Goal: Information Seeking & Learning: Learn about a topic

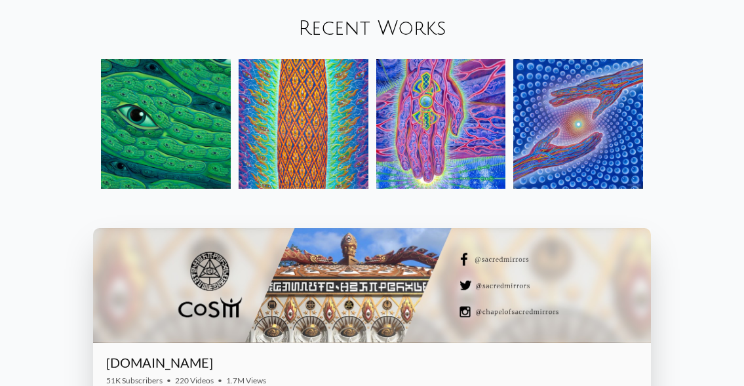
scroll to position [1336, 0]
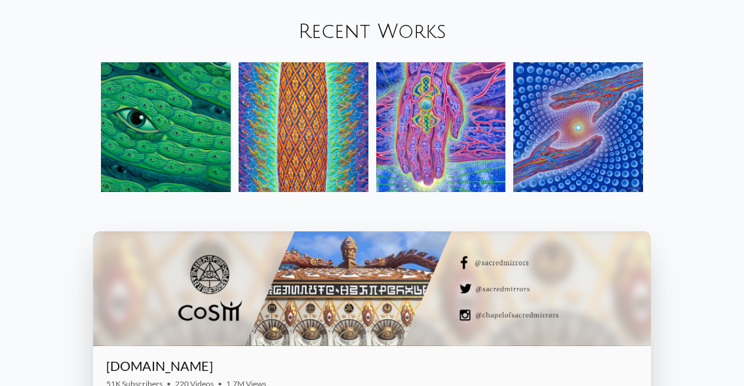
click at [405, 38] on link "Recent Works" at bounding box center [372, 32] width 148 height 22
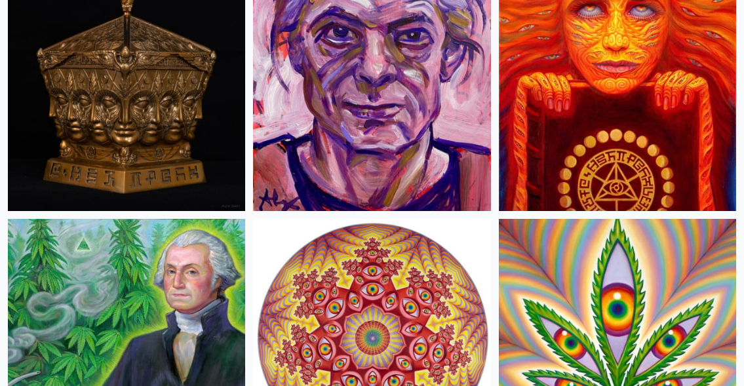
scroll to position [3195, 0]
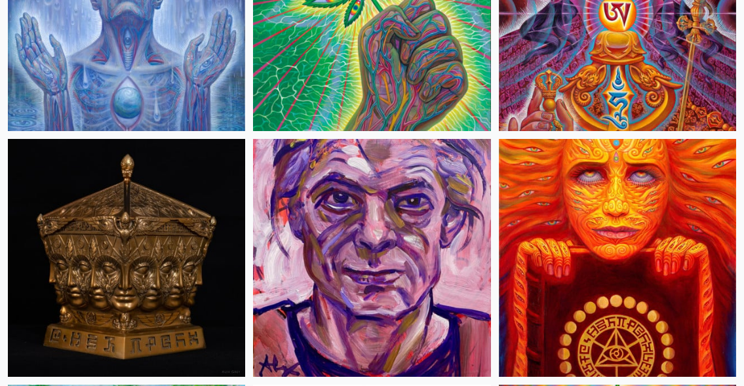
click at [609, 233] on img at bounding box center [617, 257] width 237 height 237
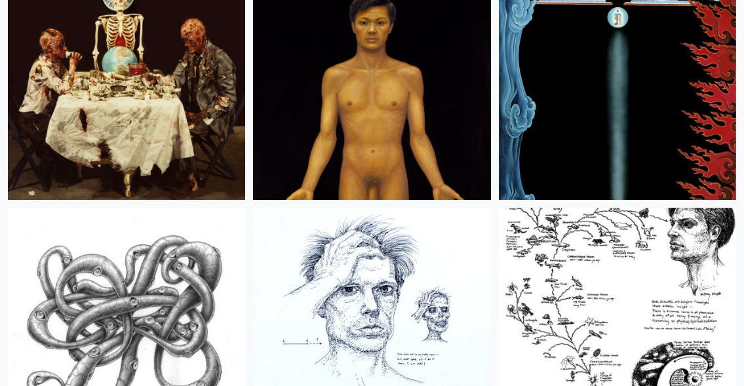
scroll to position [24210, 0]
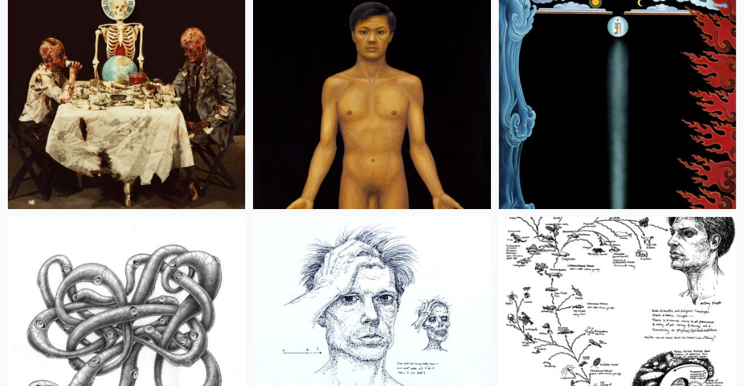
click at [380, 132] on img at bounding box center [371, 90] width 237 height 237
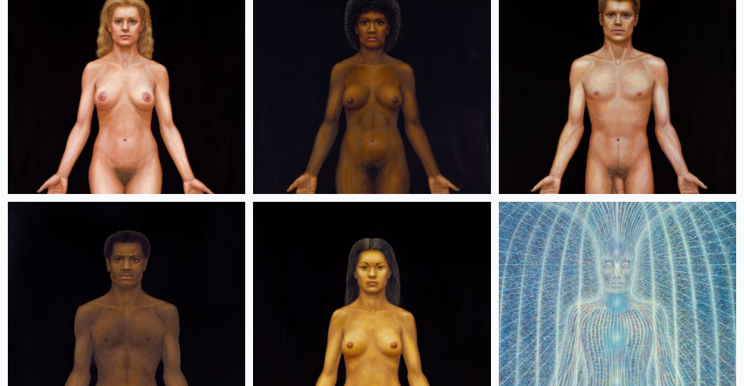
scroll to position [24708, 0]
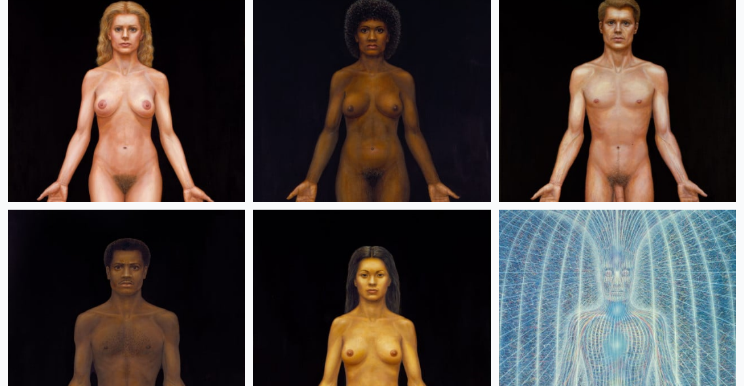
click at [618, 108] on img at bounding box center [617, 82] width 237 height 237
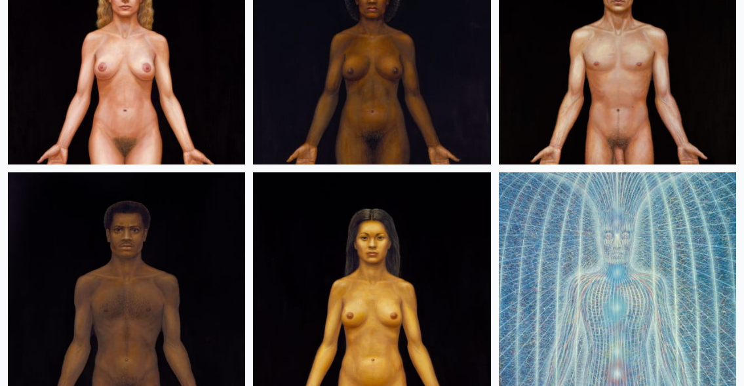
scroll to position [24750, 0]
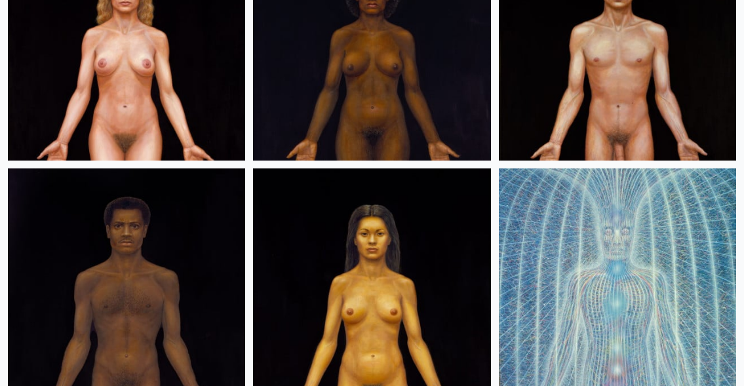
click at [155, 251] on img at bounding box center [126, 286] width 237 height 237
click at [585, 85] on img at bounding box center [617, 41] width 237 height 237
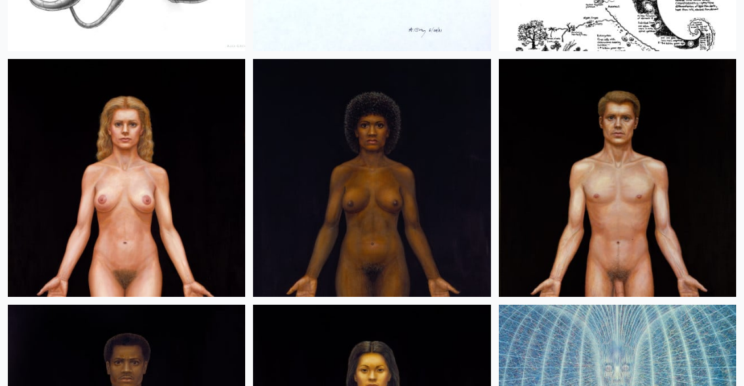
scroll to position [24610, 0]
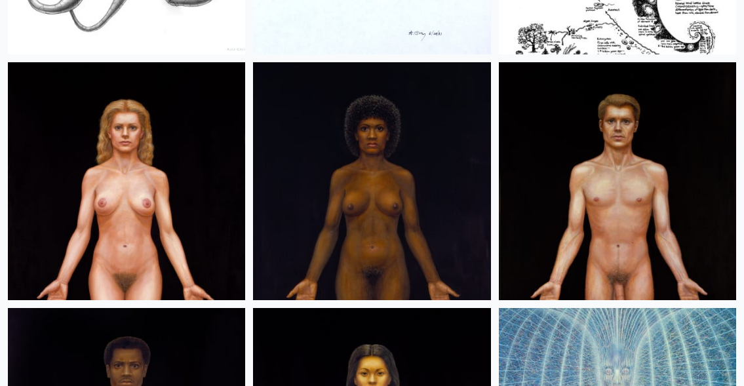
click at [368, 255] on img at bounding box center [371, 180] width 237 height 237
click at [187, 265] on img at bounding box center [126, 180] width 237 height 237
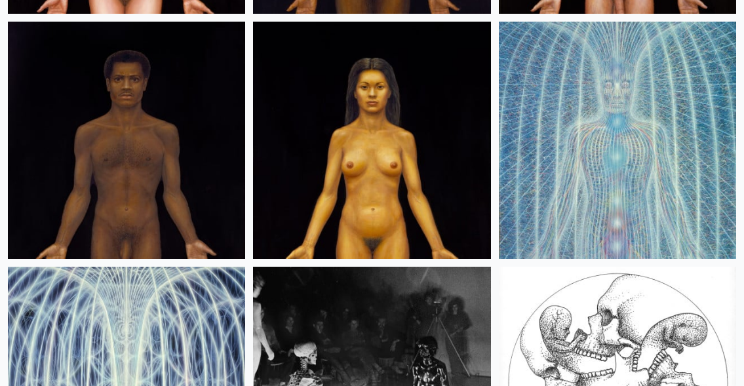
scroll to position [24897, 0]
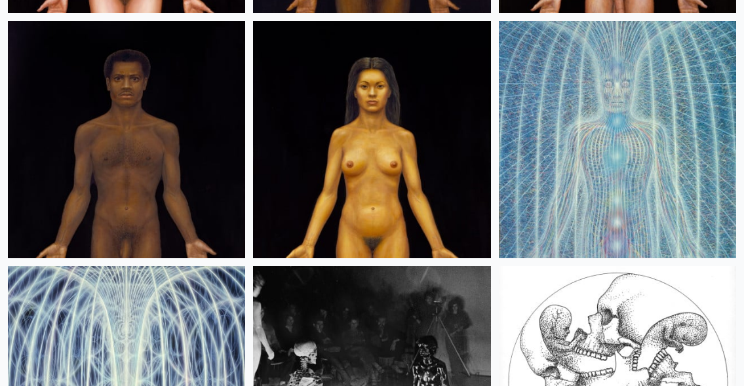
click at [663, 126] on img at bounding box center [617, 139] width 237 height 237
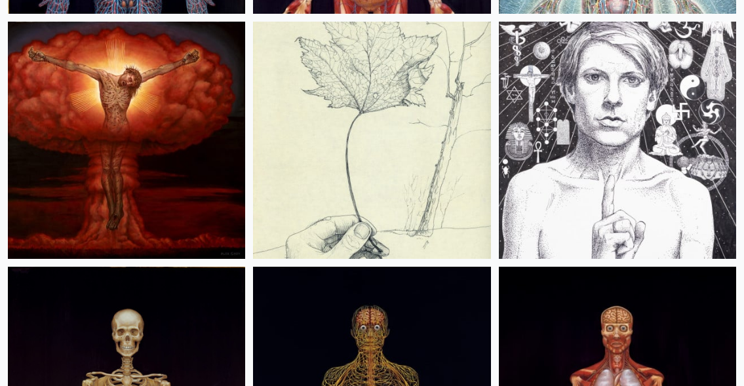
scroll to position [25623, 0]
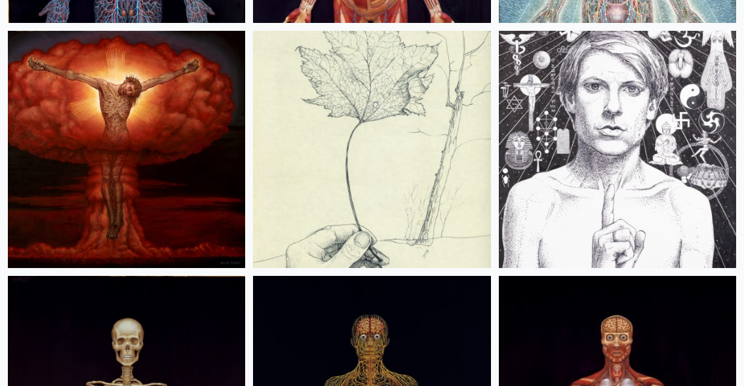
click at [626, 164] on img at bounding box center [617, 149] width 237 height 237
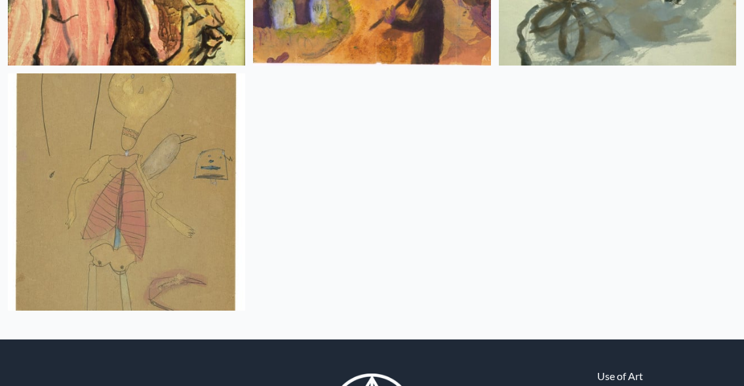
scroll to position [27782, 0]
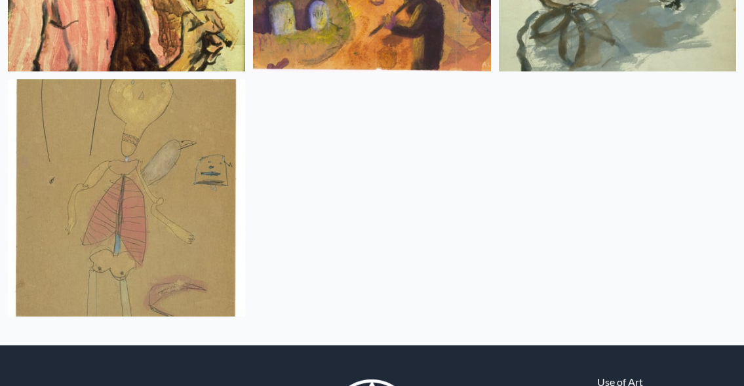
click at [138, 173] on img at bounding box center [126, 197] width 237 height 237
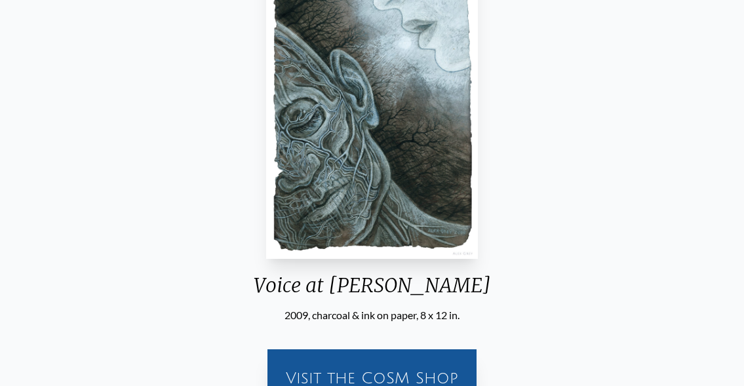
scroll to position [152, 0]
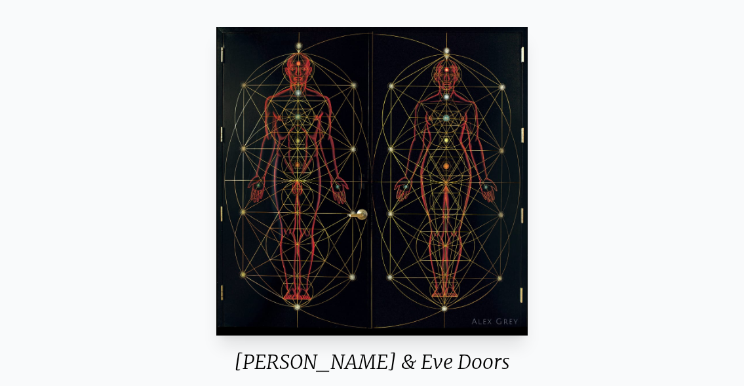
scroll to position [61, 0]
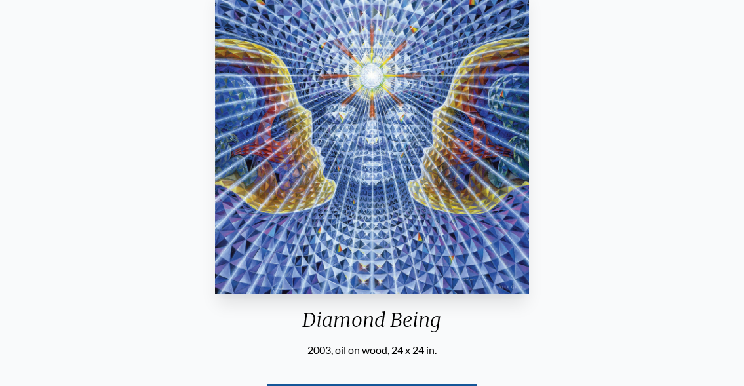
scroll to position [166, 0]
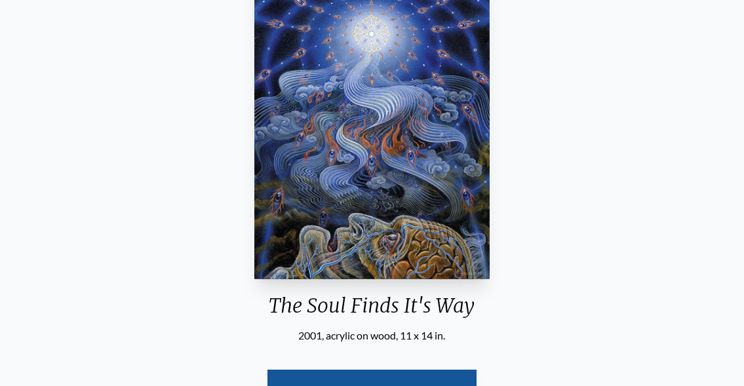
scroll to position [128, 0]
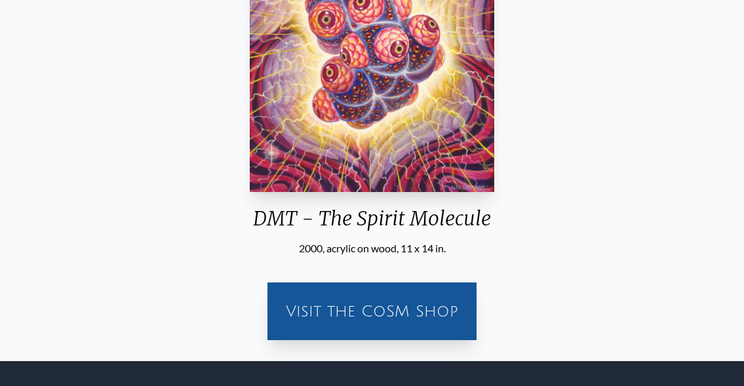
scroll to position [105, 0]
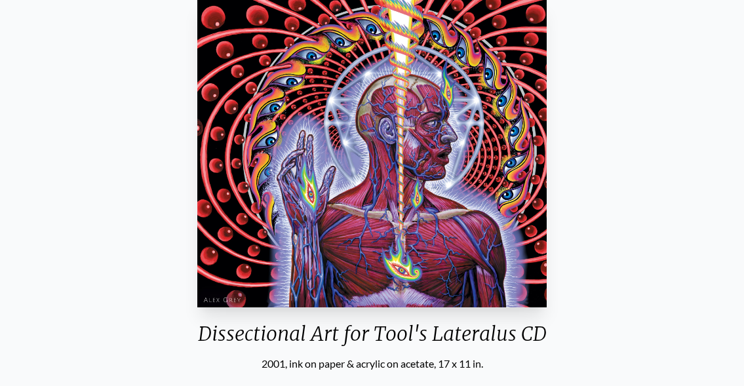
scroll to position [89, 0]
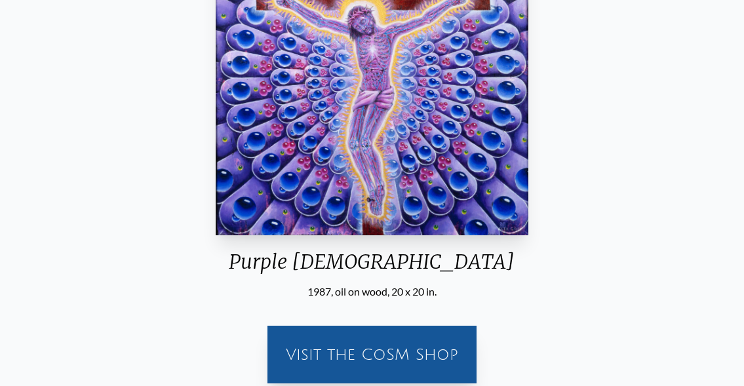
scroll to position [101, 0]
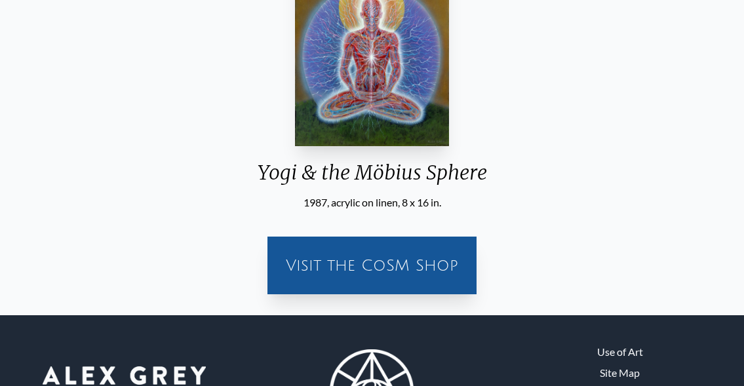
scroll to position [242, 0]
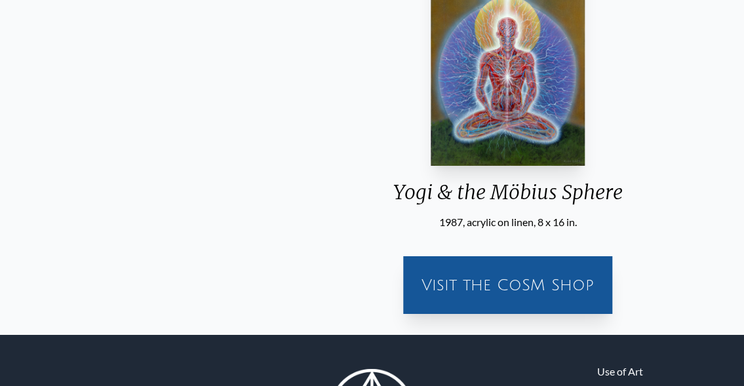
click at [383, 200] on div "Yogi & the Möbius Sphere" at bounding box center [508, 197] width 250 height 34
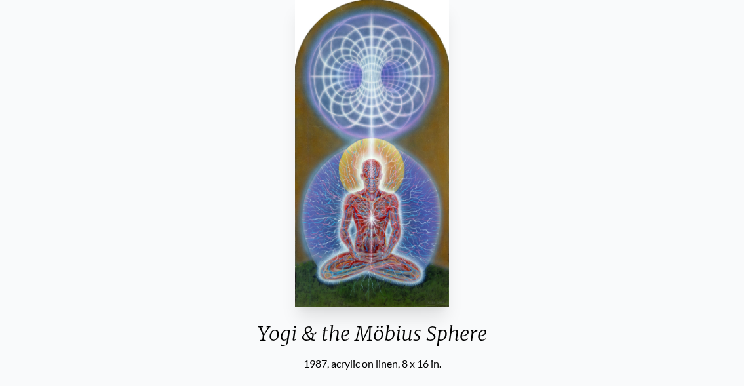
scroll to position [104, 0]
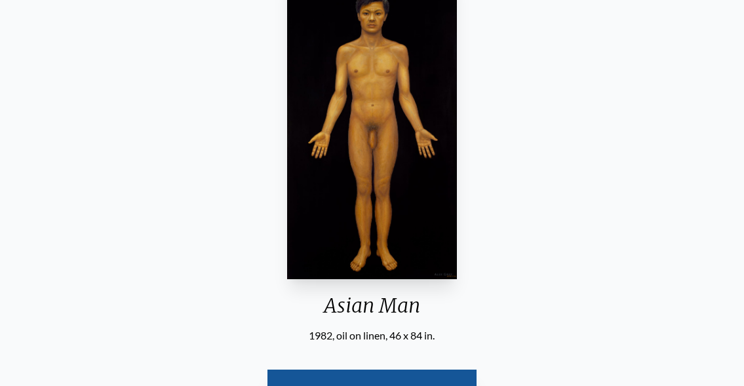
scroll to position [66, 0]
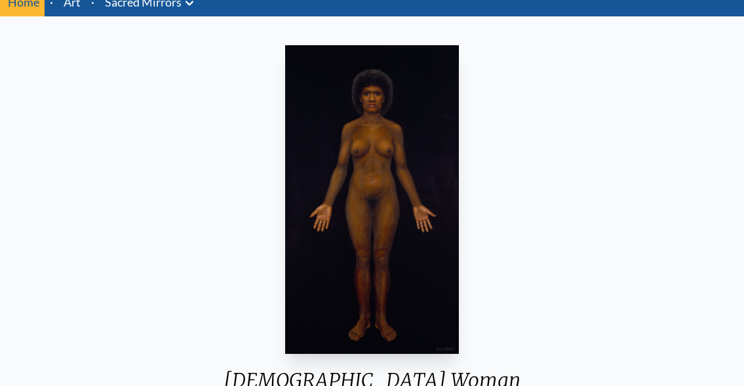
scroll to position [53, 0]
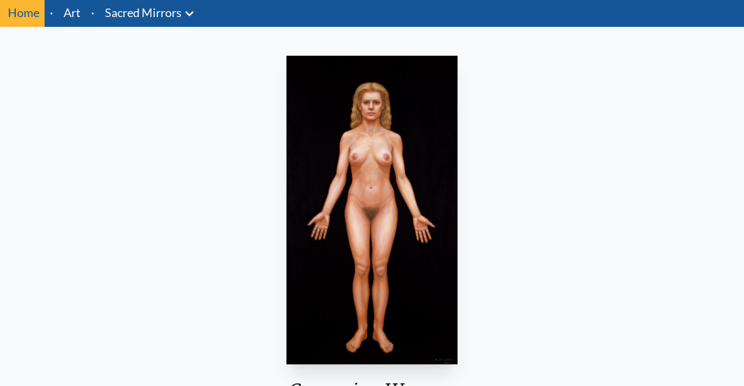
scroll to position [47, 0]
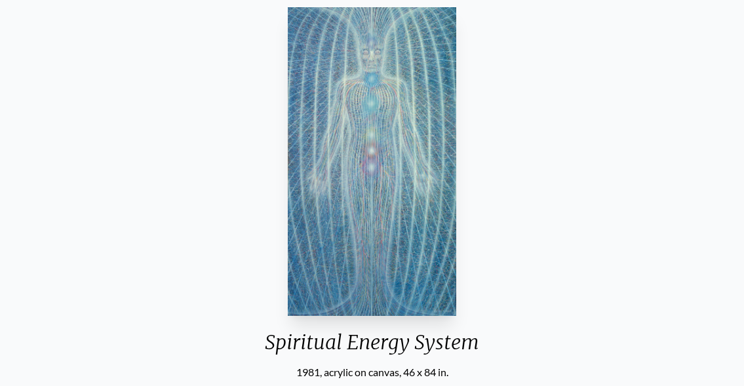
scroll to position [94, 0]
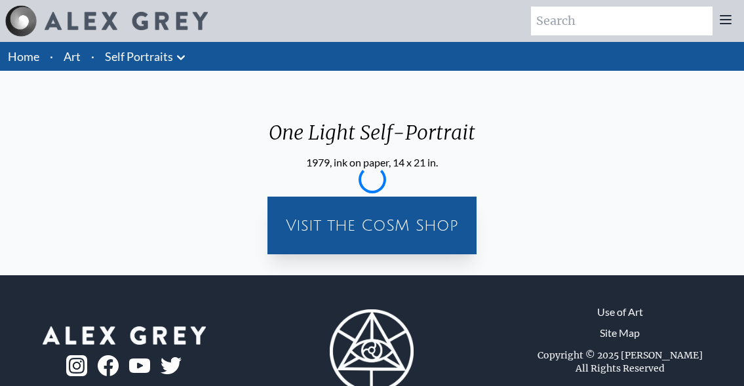
scroll to position [36, 0]
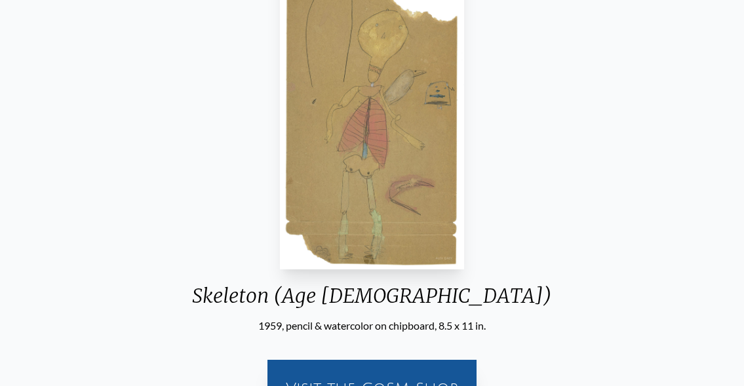
scroll to position [142, 0]
